Goal: Task Accomplishment & Management: Use online tool/utility

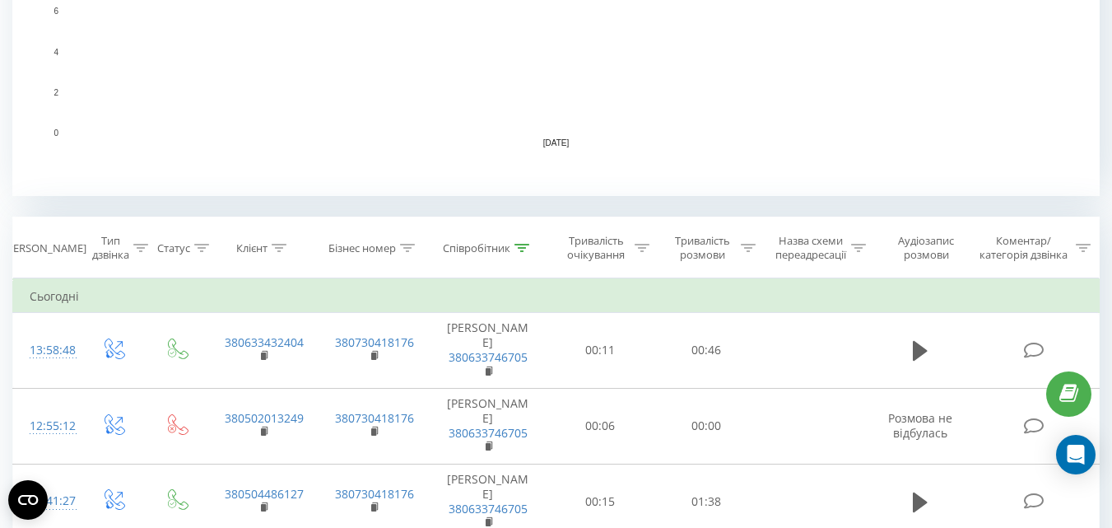
scroll to position [576, 0]
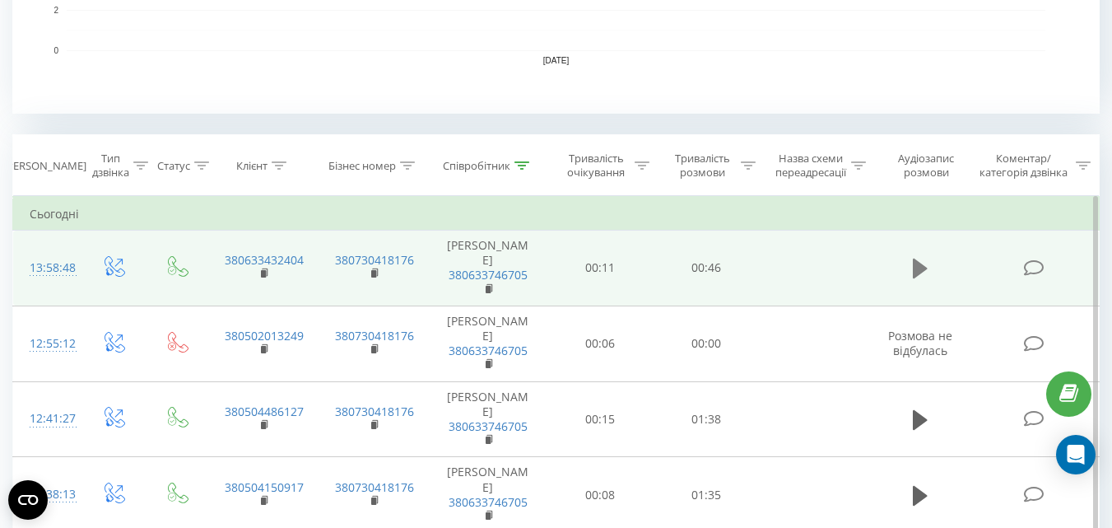
click at [919, 262] on icon at bounding box center [920, 268] width 15 height 23
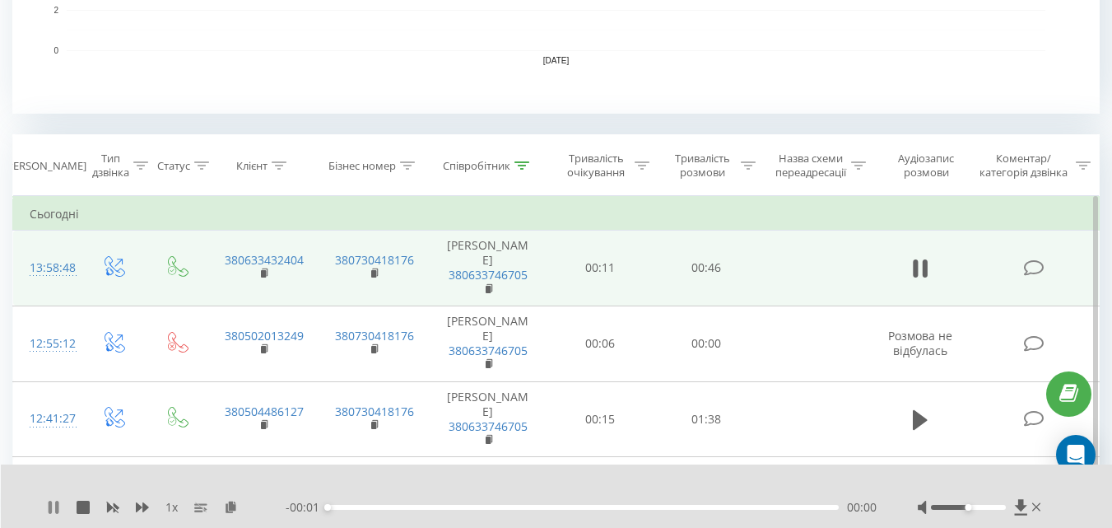
click at [55, 503] on icon at bounding box center [53, 506] width 13 height 13
click at [234, 505] on icon at bounding box center [231, 506] width 14 height 12
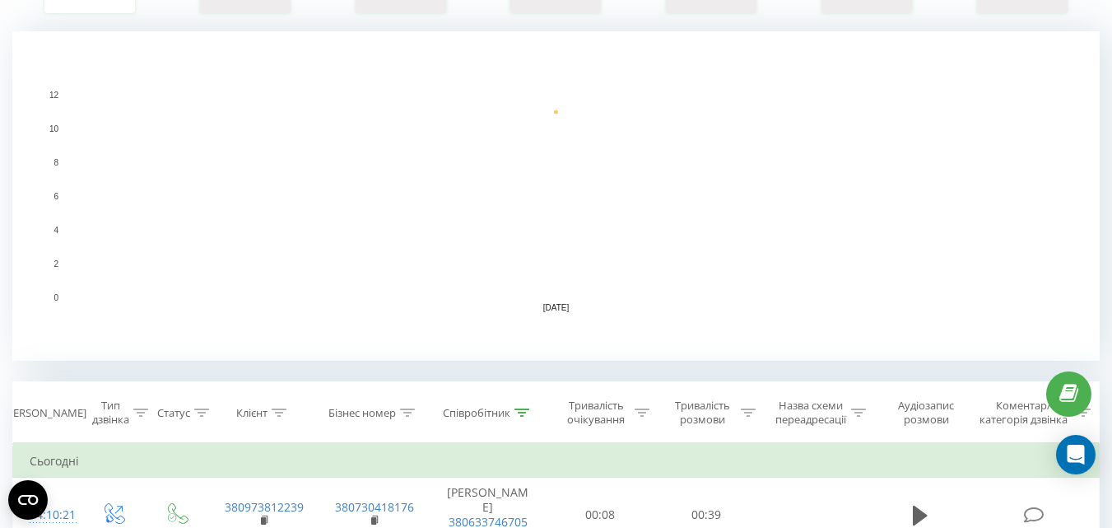
scroll to position [658, 0]
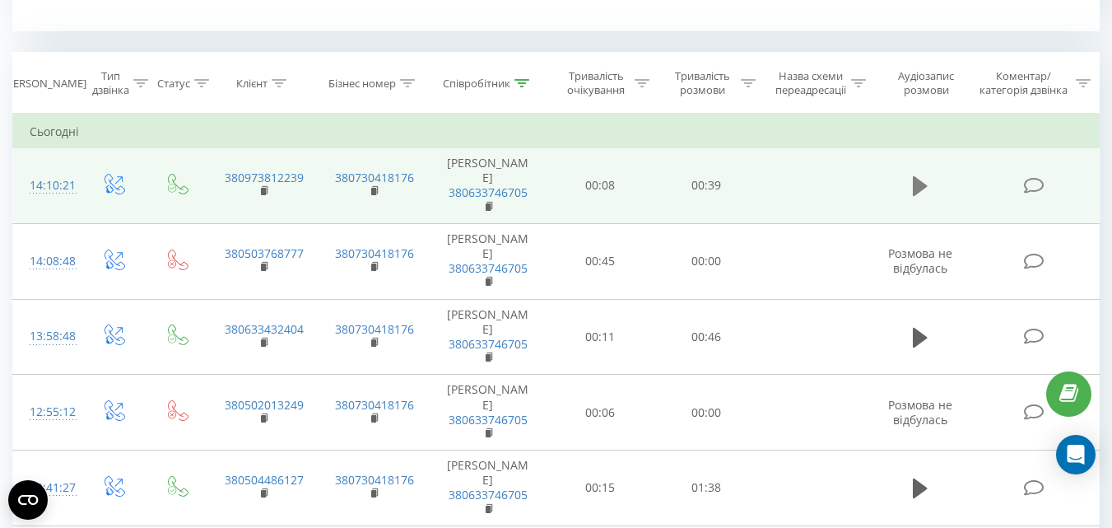
click at [915, 185] on icon at bounding box center [920, 186] width 15 height 20
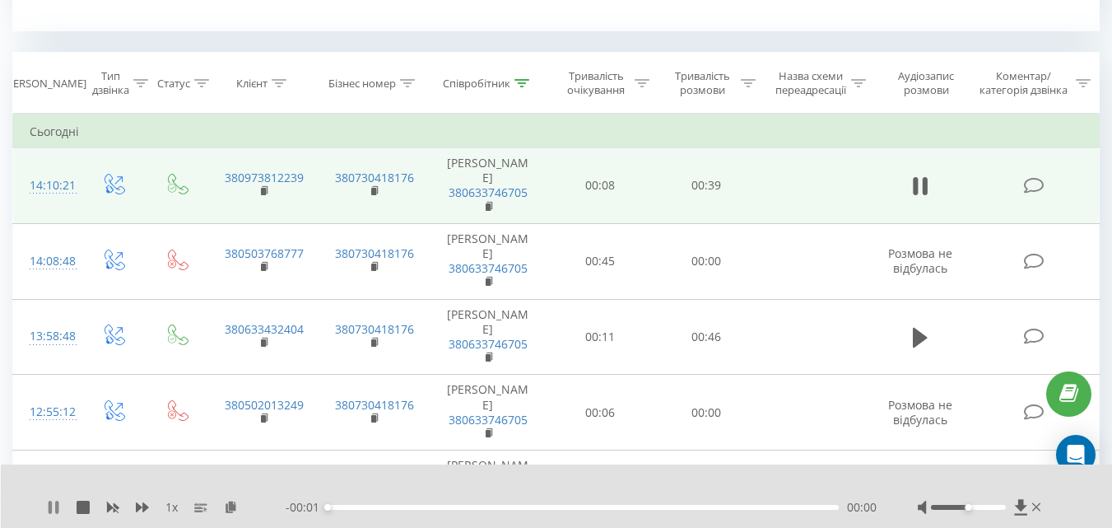
click at [56, 504] on icon at bounding box center [56, 506] width 3 height 13
click at [234, 509] on icon at bounding box center [231, 506] width 14 height 12
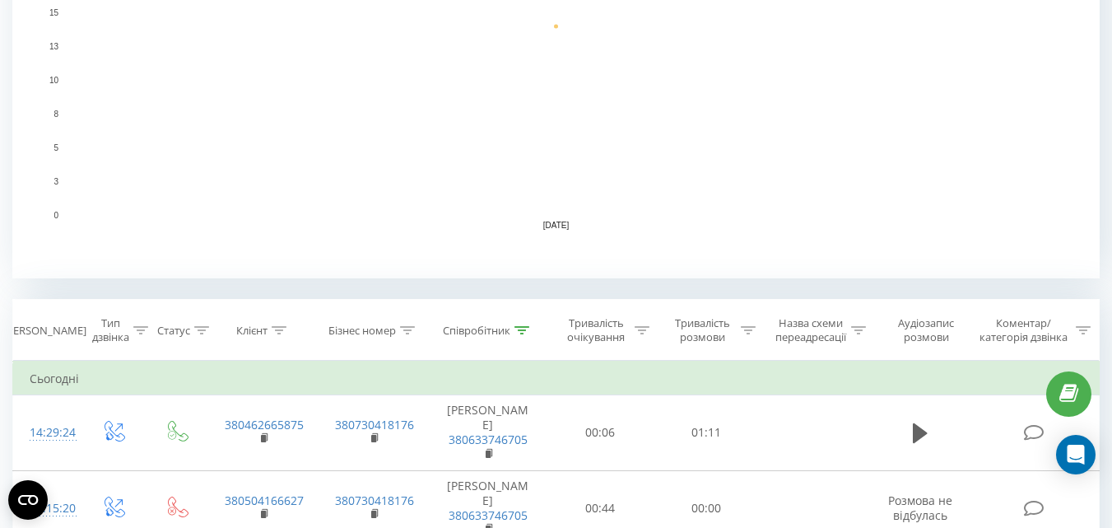
scroll to position [494, 0]
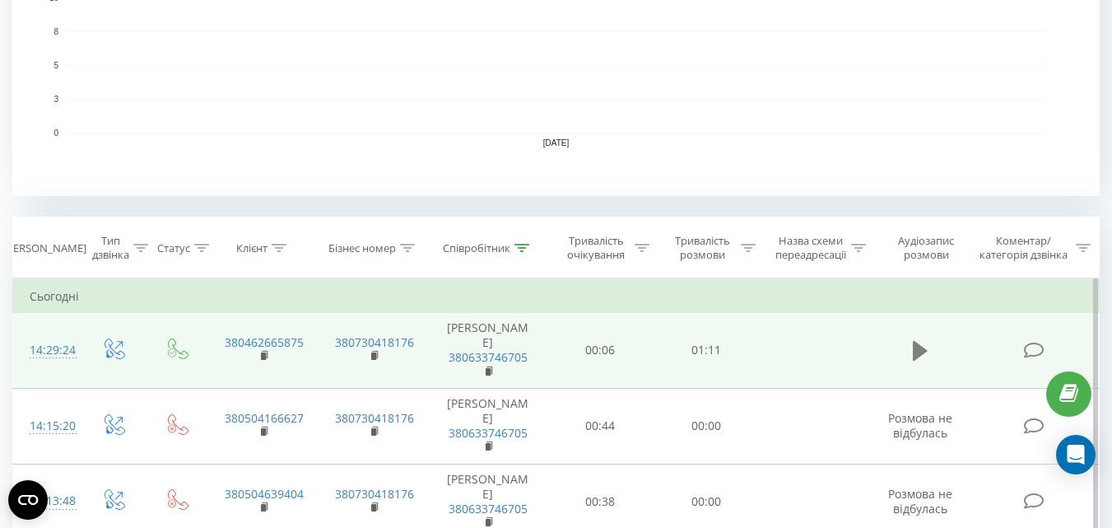
click at [920, 347] on icon at bounding box center [920, 351] width 15 height 20
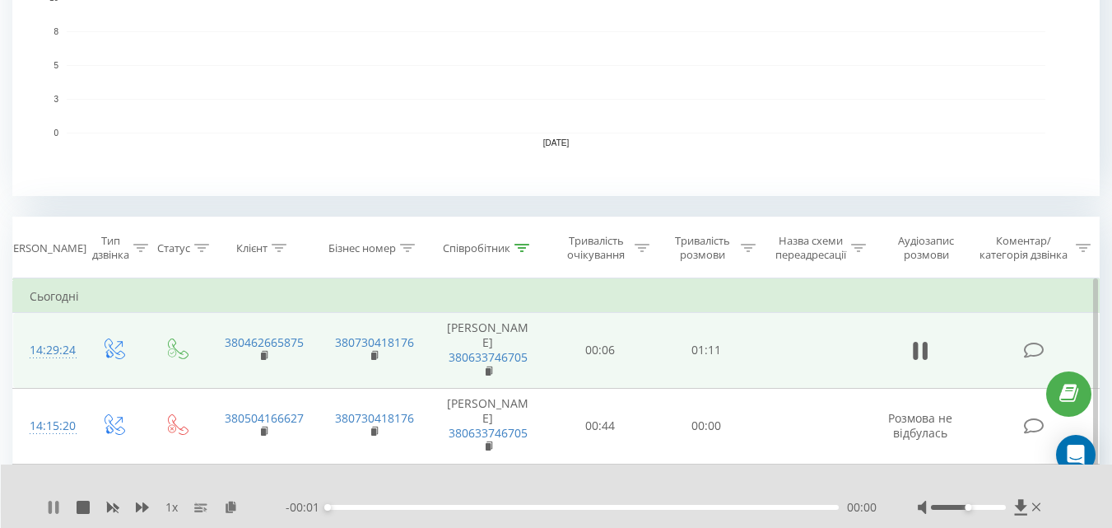
click at [55, 506] on icon at bounding box center [53, 506] width 13 height 13
click at [235, 507] on icon at bounding box center [231, 506] width 14 height 12
